Goal: Information Seeking & Learning: Learn about a topic

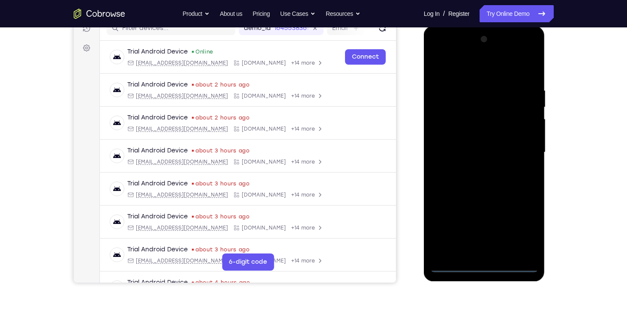
click at [485, 270] on div at bounding box center [484, 153] width 108 height 240
click at [531, 226] on div at bounding box center [484, 153] width 108 height 240
click at [520, 231] on div at bounding box center [484, 153] width 108 height 240
click at [435, 50] on div at bounding box center [484, 153] width 108 height 240
click at [523, 149] on div at bounding box center [484, 153] width 108 height 240
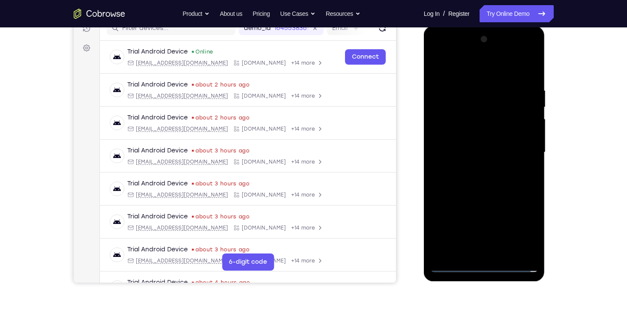
click at [483, 165] on div at bounding box center [484, 153] width 108 height 240
click at [492, 147] on div at bounding box center [484, 153] width 108 height 240
click at [484, 141] on div at bounding box center [484, 153] width 108 height 240
click at [478, 149] on div at bounding box center [484, 153] width 108 height 240
click at [452, 182] on div at bounding box center [484, 153] width 108 height 240
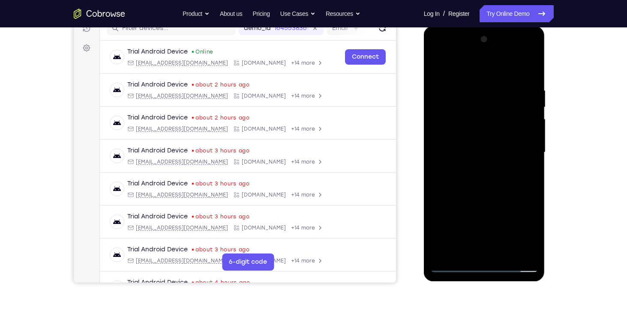
click at [523, 61] on div at bounding box center [484, 153] width 108 height 240
click at [434, 64] on div at bounding box center [484, 153] width 108 height 240
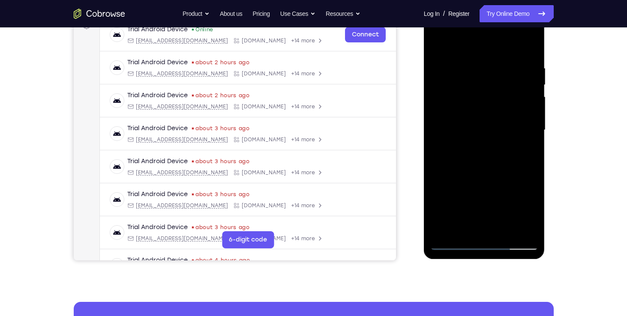
click at [465, 122] on div at bounding box center [484, 130] width 108 height 240
click at [461, 220] on div at bounding box center [484, 130] width 108 height 240
click at [492, 159] on div at bounding box center [484, 130] width 108 height 240
click at [479, 180] on div at bounding box center [484, 130] width 108 height 240
click at [522, 88] on div at bounding box center [484, 130] width 108 height 240
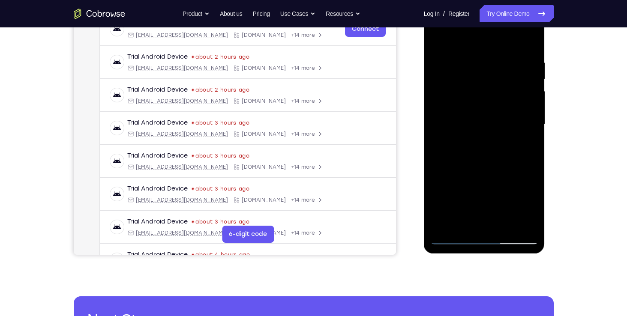
drag, startPoint x: 465, startPoint y: 145, endPoint x: 469, endPoint y: 117, distance: 29.0
click at [469, 117] on div at bounding box center [484, 125] width 108 height 240
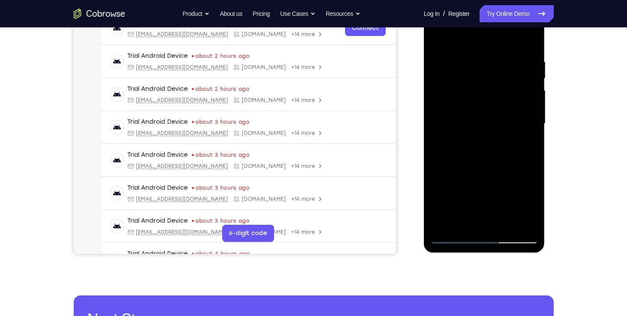
click at [480, 216] on div at bounding box center [484, 124] width 108 height 240
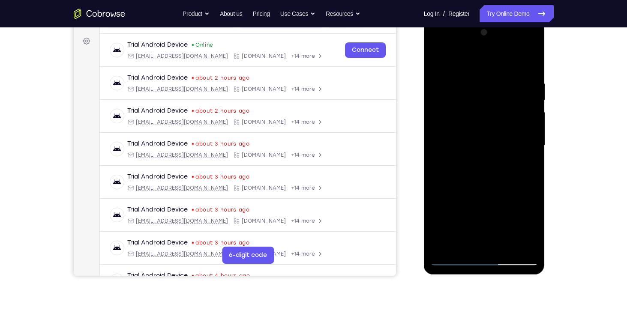
scroll to position [122, 0]
click at [478, 179] on div at bounding box center [484, 146] width 108 height 240
click at [492, 144] on div at bounding box center [484, 146] width 108 height 240
click at [449, 86] on div at bounding box center [484, 146] width 108 height 240
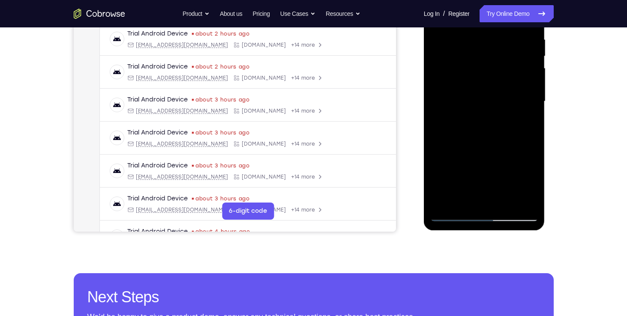
scroll to position [166, 0]
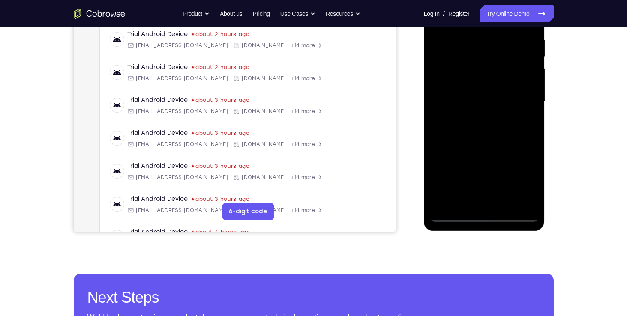
click at [447, 214] on div at bounding box center [484, 102] width 108 height 240
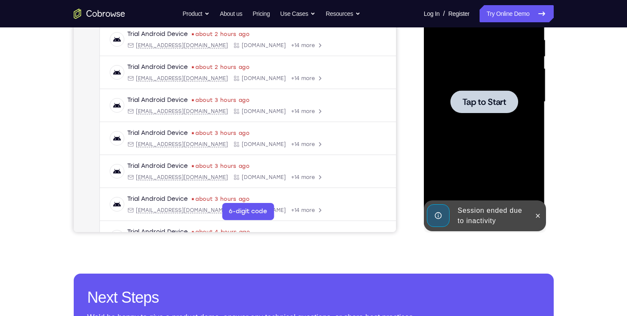
click at [472, 161] on div at bounding box center [484, 102] width 108 height 240
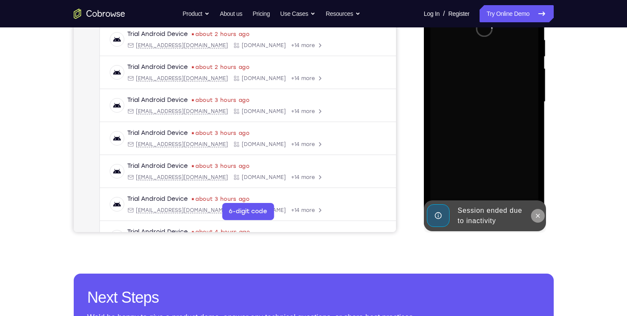
click at [538, 214] on icon at bounding box center [538, 216] width 4 height 4
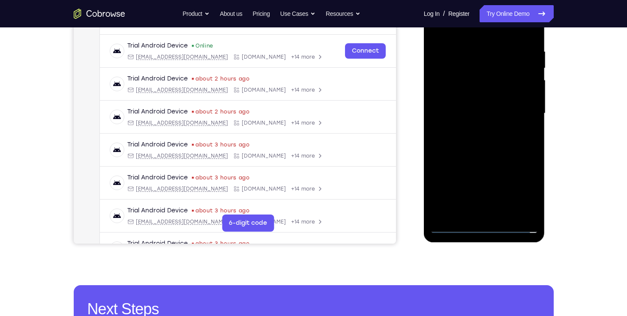
scroll to position [209, 0]
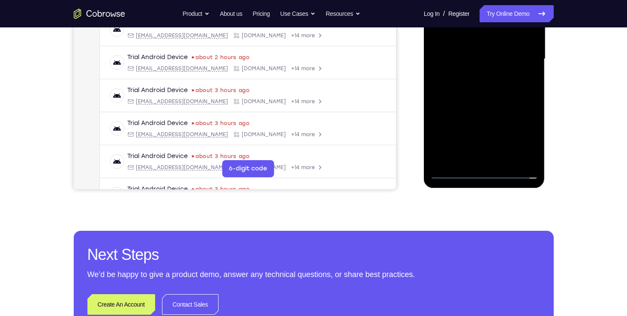
click at [485, 166] on div at bounding box center [484, 59] width 108 height 240
click at [481, 170] on div at bounding box center [484, 59] width 108 height 240
click at [519, 136] on div at bounding box center [484, 59] width 108 height 240
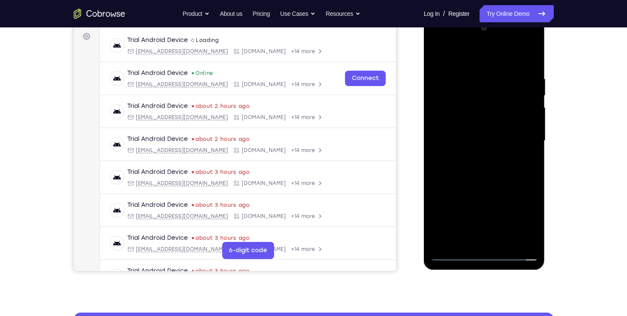
scroll to position [126, 0]
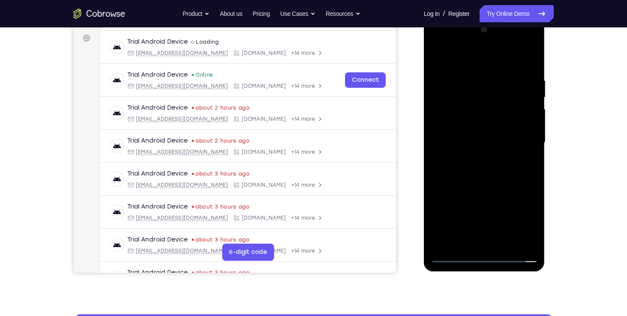
click at [433, 40] on div at bounding box center [484, 143] width 108 height 240
click at [523, 137] on div at bounding box center [484, 143] width 108 height 240
click at [475, 160] on div at bounding box center [484, 143] width 108 height 240
click at [463, 138] on div at bounding box center [484, 143] width 108 height 240
click at [466, 124] on div at bounding box center [484, 143] width 108 height 240
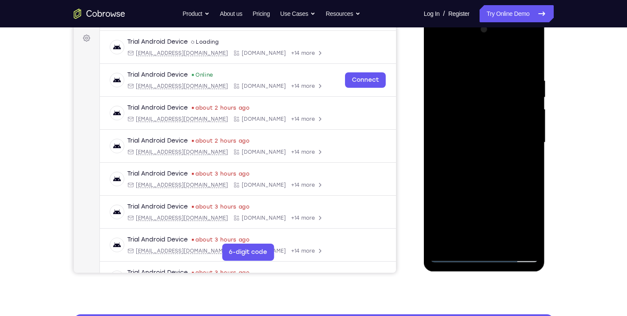
click at [481, 140] on div at bounding box center [484, 143] width 108 height 240
click at [521, 61] on div at bounding box center [484, 143] width 108 height 240
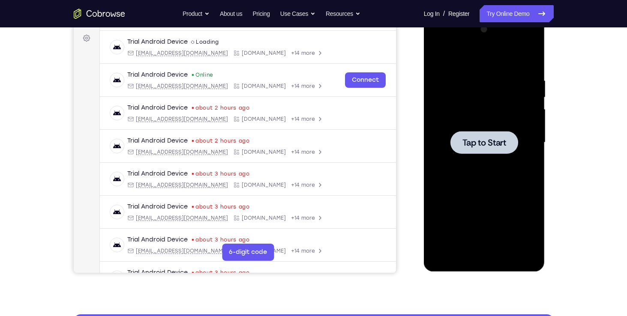
click at [487, 162] on div at bounding box center [484, 143] width 108 height 240
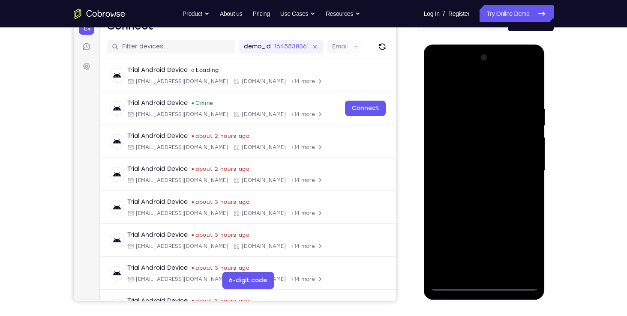
scroll to position [213, 0]
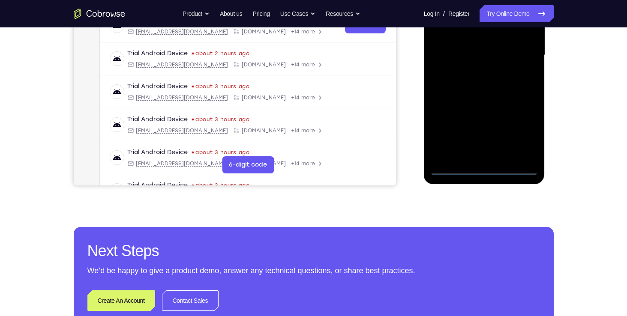
click at [481, 167] on div at bounding box center [484, 55] width 108 height 240
click at [517, 136] on div at bounding box center [484, 55] width 108 height 240
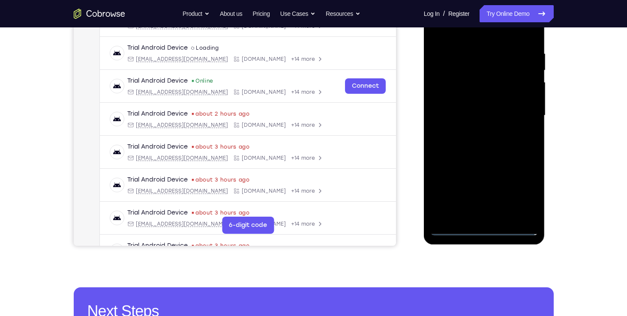
scroll to position [91, 0]
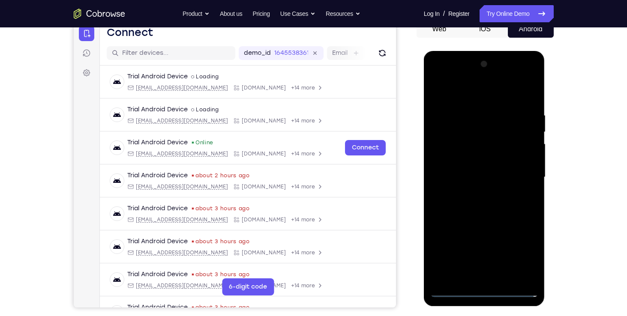
click at [436, 79] on div at bounding box center [484, 177] width 108 height 240
click at [524, 178] on div at bounding box center [484, 177] width 108 height 240
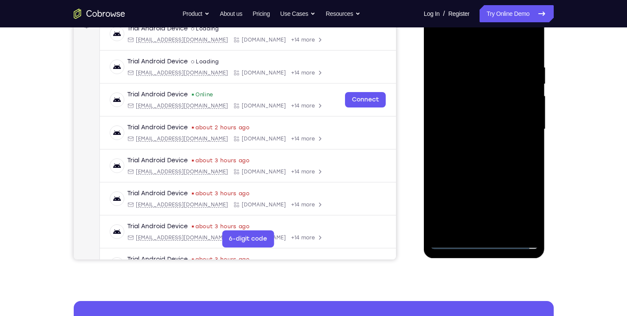
scroll to position [140, 0]
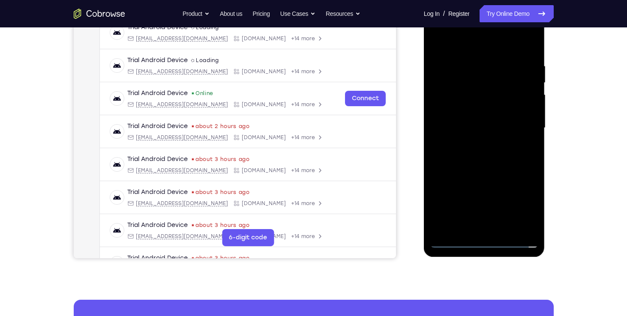
click at [475, 227] on div at bounding box center [484, 128] width 108 height 240
click at [487, 113] on div at bounding box center [484, 128] width 108 height 240
click at [475, 122] on div at bounding box center [484, 128] width 108 height 240
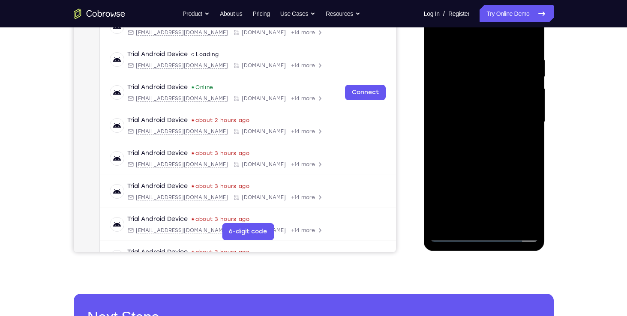
scroll to position [147, 0]
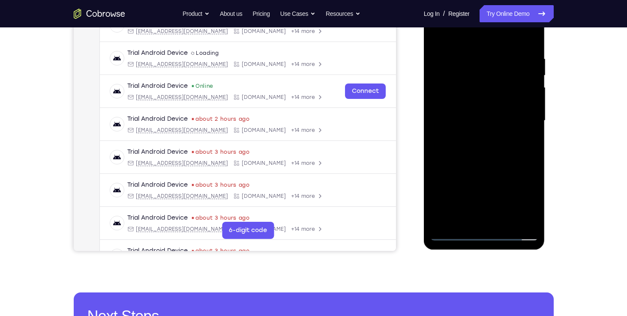
click at [485, 136] on div at bounding box center [484, 121] width 108 height 240
click at [452, 105] on div at bounding box center [484, 121] width 108 height 240
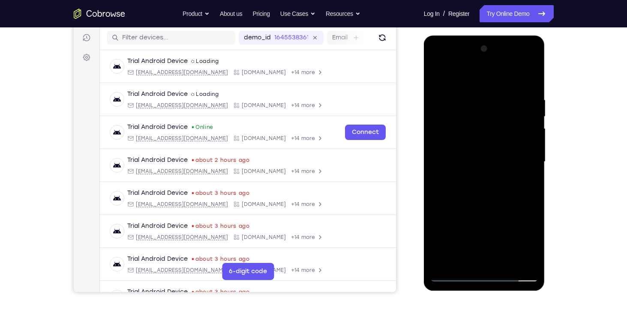
click at [523, 73] on div at bounding box center [484, 162] width 108 height 240
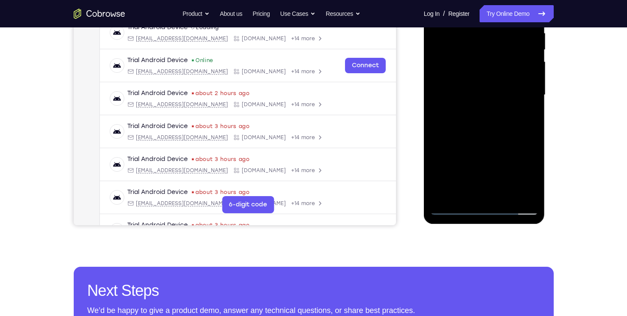
scroll to position [174, 0]
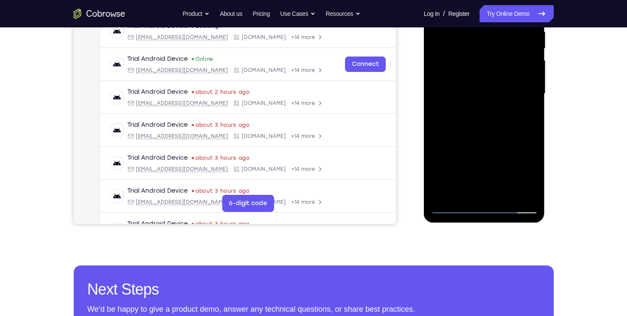
click at [470, 123] on div at bounding box center [484, 94] width 108 height 240
click at [470, 117] on div at bounding box center [484, 94] width 108 height 240
click at [462, 118] on div at bounding box center [484, 94] width 108 height 240
click at [463, 127] on div at bounding box center [484, 94] width 108 height 240
click at [516, 189] on div at bounding box center [484, 94] width 108 height 240
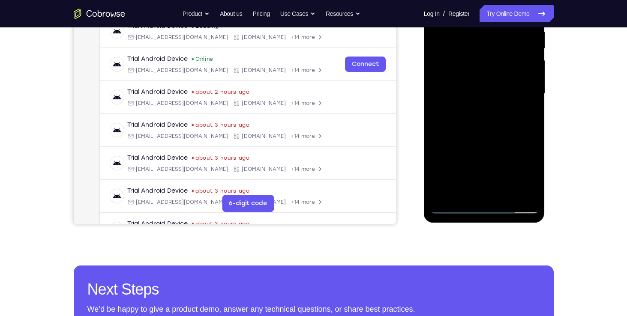
click at [452, 123] on div at bounding box center [484, 94] width 108 height 240
click at [452, 120] on div at bounding box center [484, 94] width 108 height 240
click at [470, 112] on div at bounding box center [484, 94] width 108 height 240
click at [474, 134] on div at bounding box center [484, 94] width 108 height 240
click at [490, 134] on div at bounding box center [484, 94] width 108 height 240
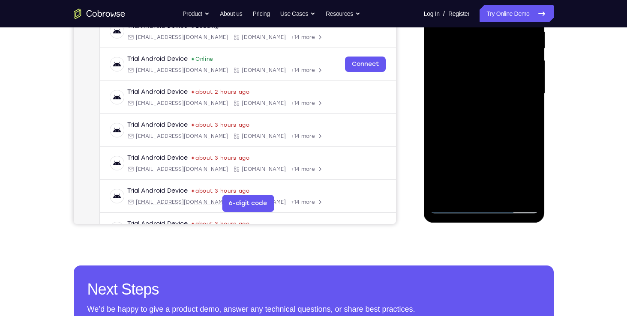
click at [490, 117] on div at bounding box center [484, 94] width 108 height 240
click at [509, 189] on div at bounding box center [484, 94] width 108 height 240
click at [490, 165] on div at bounding box center [484, 94] width 108 height 240
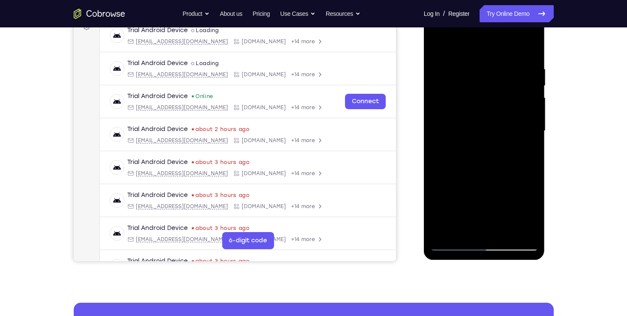
scroll to position [137, 0]
click at [436, 45] on div at bounding box center [484, 132] width 108 height 240
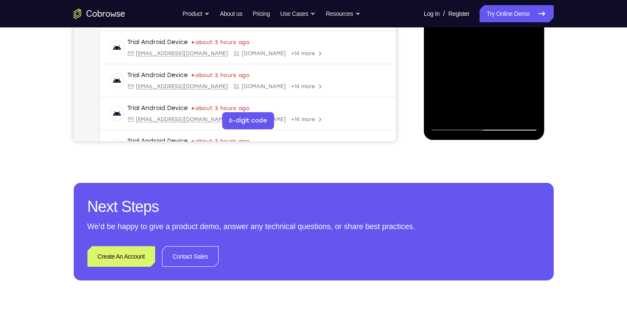
click at [449, 123] on div at bounding box center [484, 11] width 108 height 240
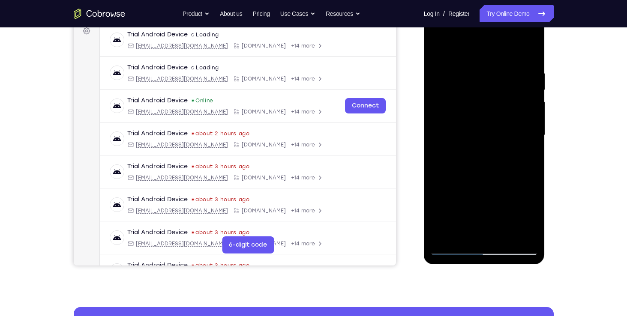
scroll to position [131, 0]
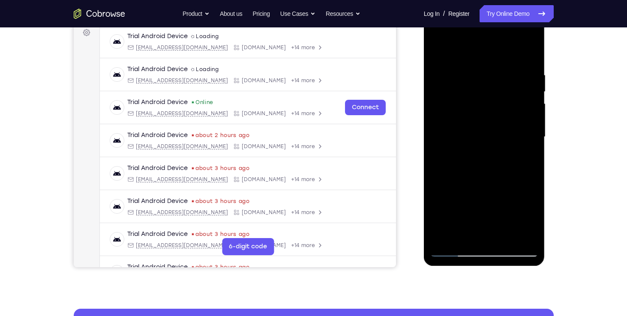
drag, startPoint x: 460, startPoint y: 136, endPoint x: 717, endPoint y: 67, distance: 266.1
click at [460, 136] on div at bounding box center [484, 137] width 108 height 240
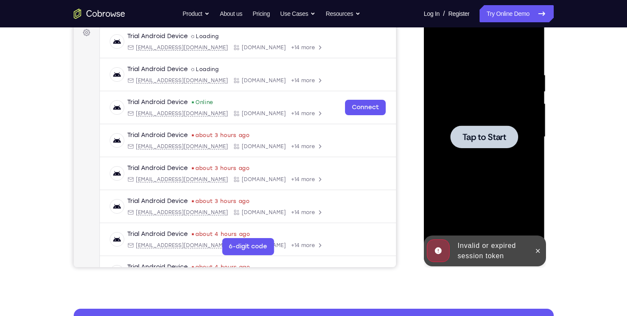
click at [469, 158] on div at bounding box center [484, 137] width 108 height 240
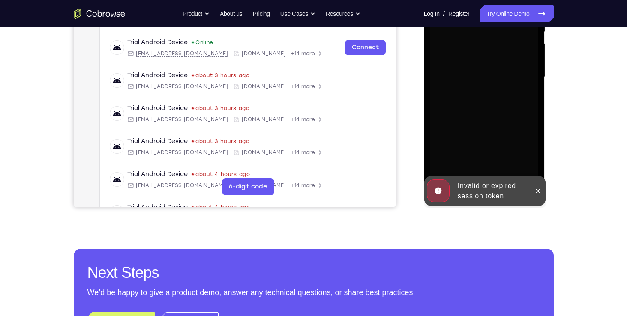
scroll to position [206, 0]
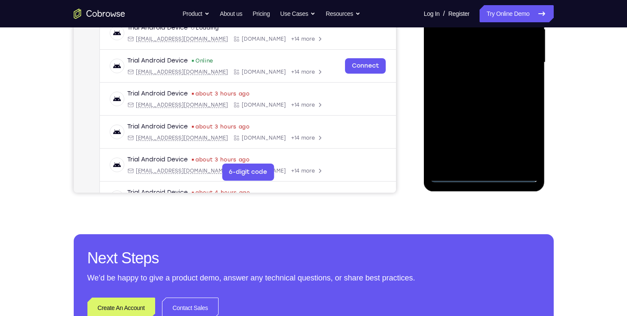
click at [482, 173] on div at bounding box center [484, 63] width 108 height 240
click at [481, 171] on div at bounding box center [484, 63] width 108 height 240
click at [484, 175] on div at bounding box center [484, 63] width 108 height 240
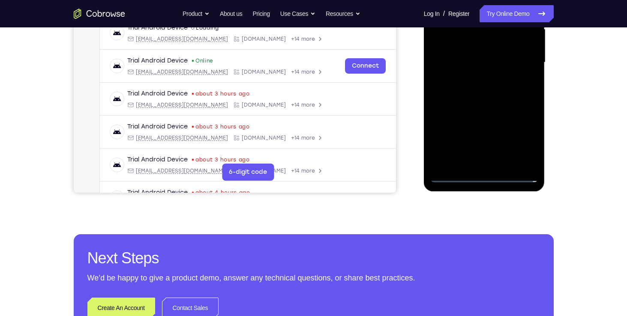
click at [484, 175] on div at bounding box center [484, 63] width 108 height 240
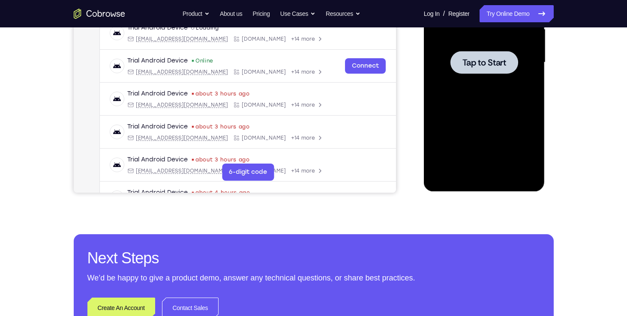
click at [476, 178] on div at bounding box center [484, 63] width 108 height 240
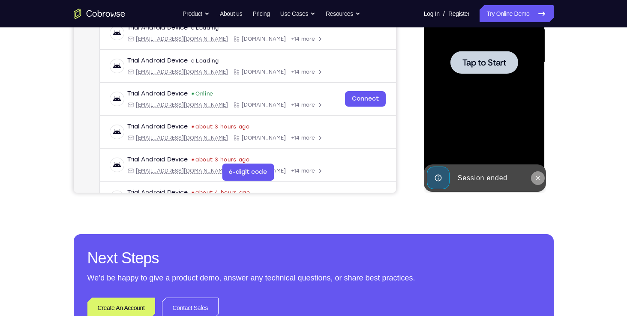
click at [538, 176] on icon at bounding box center [537, 178] width 7 height 7
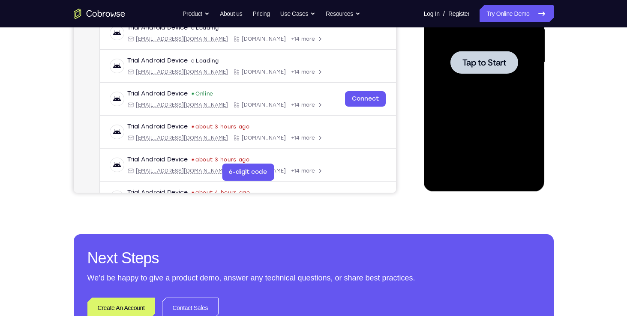
click at [494, 69] on div at bounding box center [484, 62] width 68 height 23
click at [472, 94] on div at bounding box center [484, 63] width 108 height 240
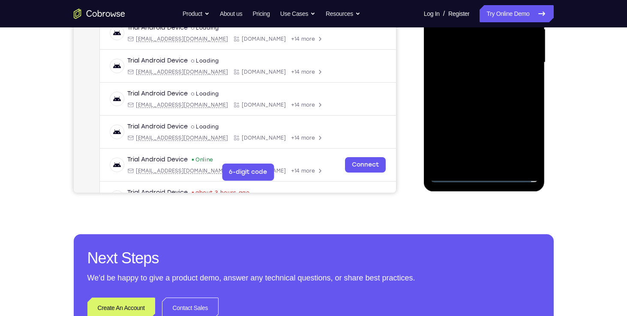
click at [480, 176] on div at bounding box center [484, 63] width 108 height 240
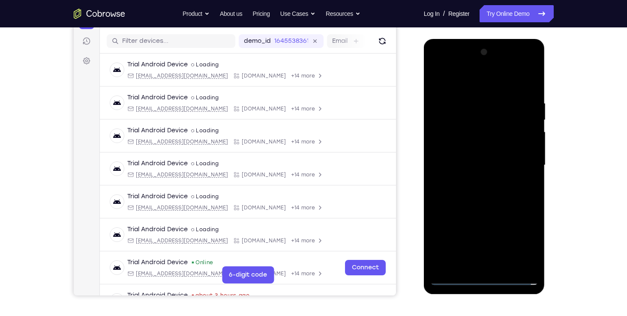
scroll to position [103, 0]
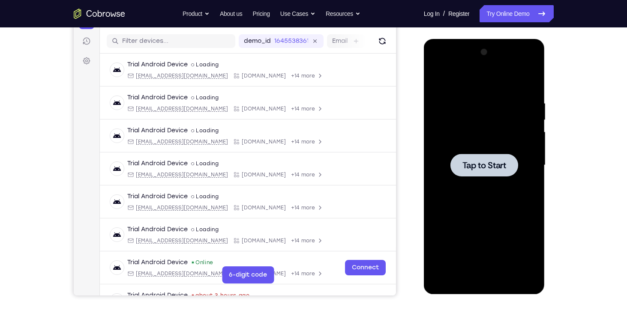
click at [458, 145] on div at bounding box center [484, 165] width 108 height 240
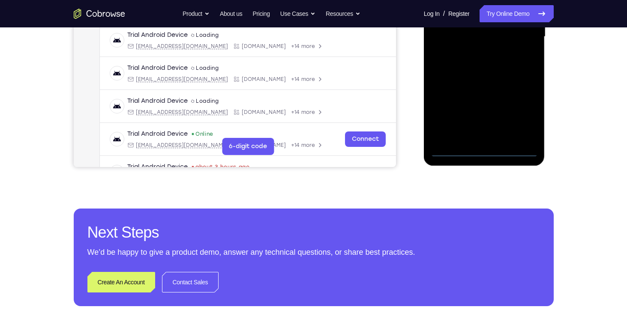
scroll to position [161, 0]
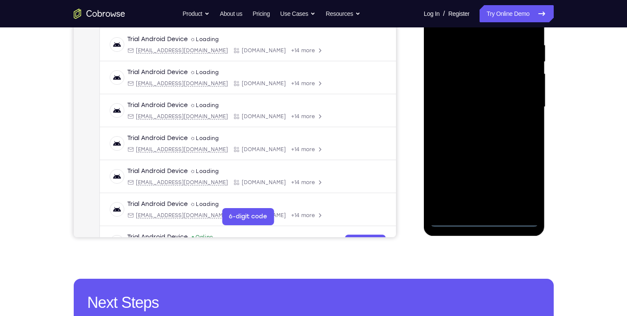
click at [488, 214] on div at bounding box center [484, 107] width 108 height 240
click at [484, 225] on div at bounding box center [484, 107] width 108 height 240
click at [522, 186] on div at bounding box center [484, 107] width 108 height 240
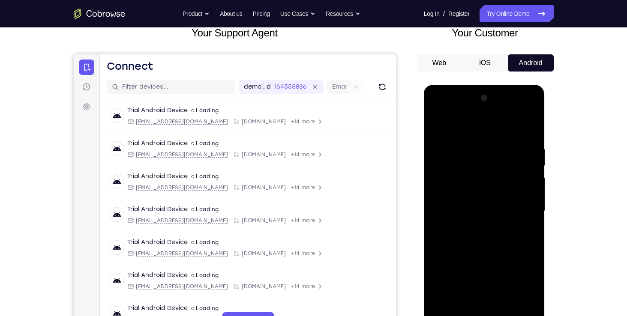
scroll to position [57, 0]
click at [439, 111] on div at bounding box center [484, 212] width 108 height 240
click at [522, 209] on div at bounding box center [484, 212] width 108 height 240
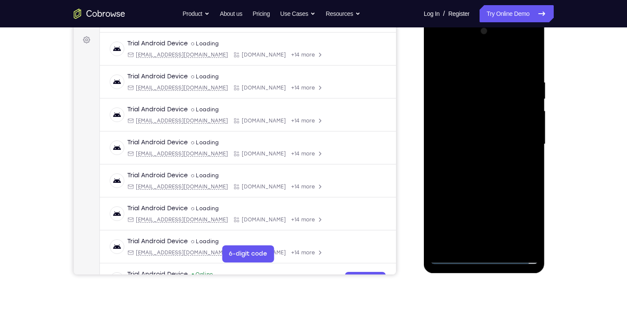
scroll to position [126, 0]
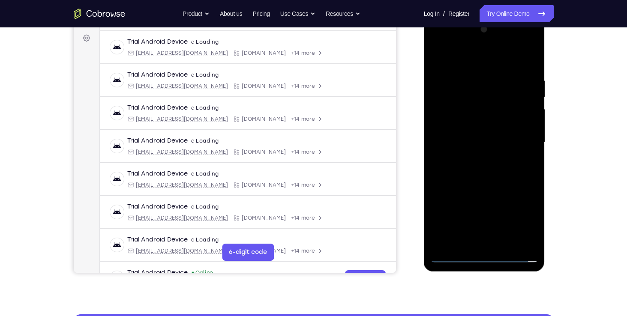
click at [475, 157] on div at bounding box center [484, 143] width 108 height 240
click at [481, 132] on div at bounding box center [484, 143] width 108 height 240
click at [456, 125] on div at bounding box center [484, 143] width 108 height 240
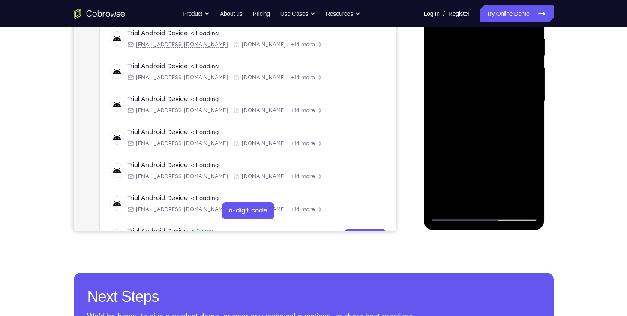
scroll to position [168, 0]
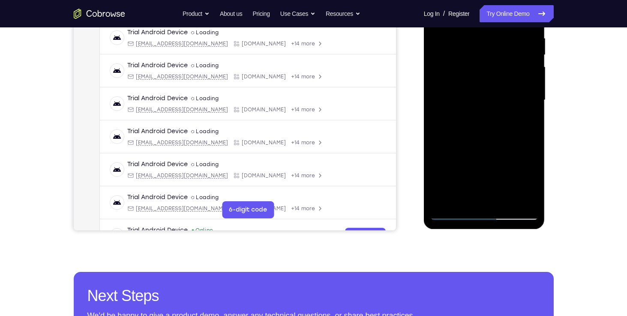
click at [466, 101] on div at bounding box center [484, 100] width 108 height 240
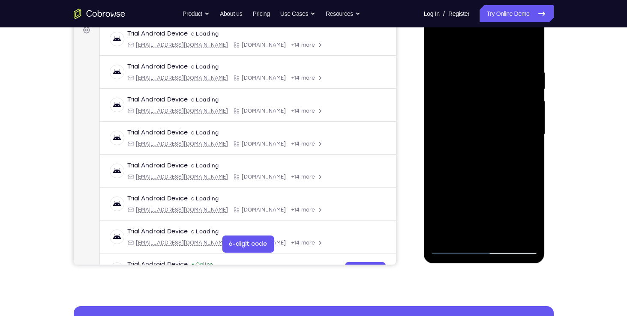
scroll to position [136, 0]
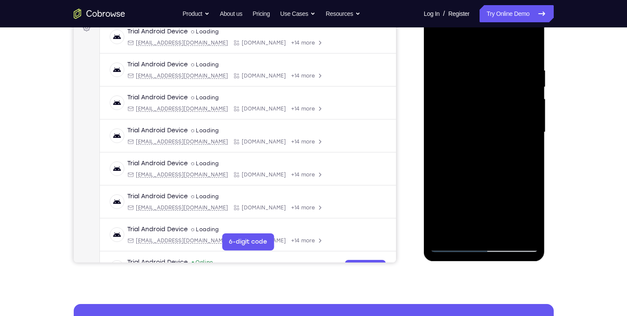
click at [523, 50] on div at bounding box center [484, 132] width 108 height 240
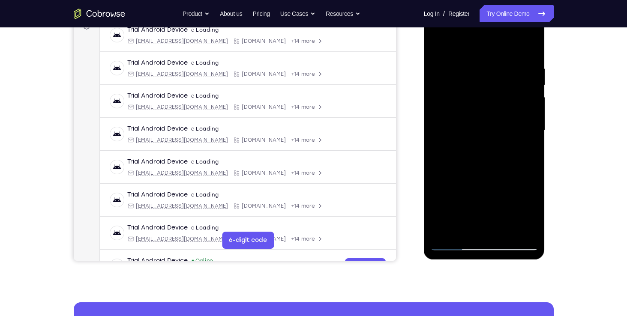
scroll to position [138, 0]
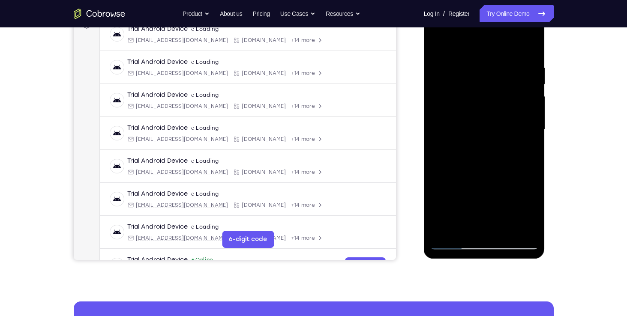
click at [474, 126] on div at bounding box center [484, 130] width 108 height 240
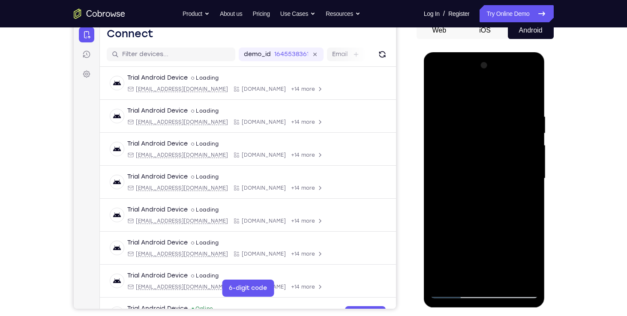
scroll to position [87, 0]
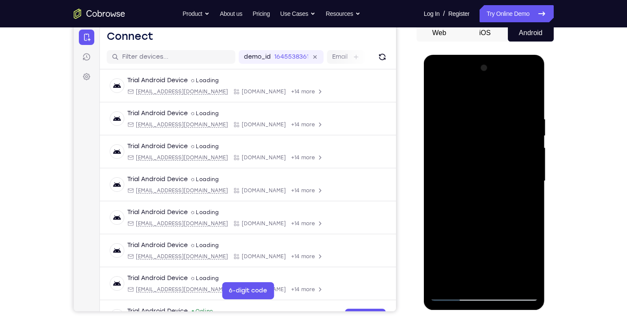
click at [435, 97] on div at bounding box center [484, 181] width 108 height 240
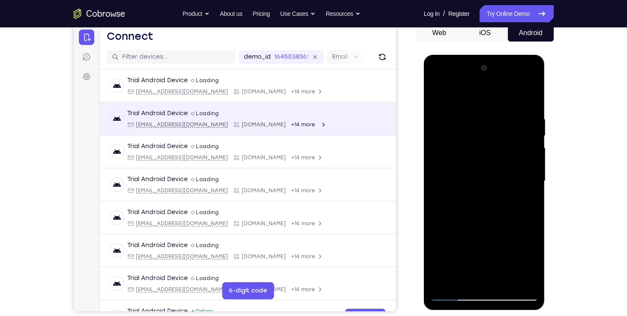
scroll to position [0, 0]
